Goal: Transaction & Acquisition: Book appointment/travel/reservation

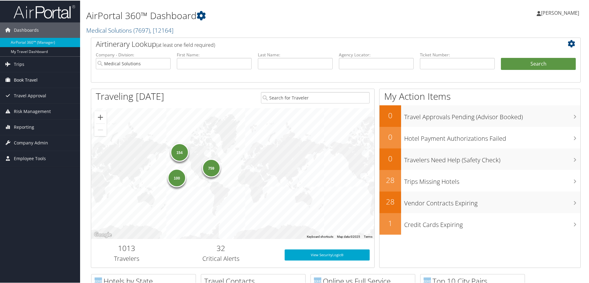
click at [27, 79] on span "Book Travel" at bounding box center [26, 79] width 24 height 15
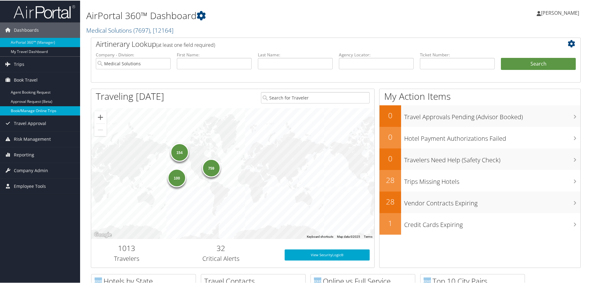
click at [43, 108] on link "Book/Manage Online Trips" at bounding box center [40, 110] width 80 height 9
